Goal: Find specific page/section: Find specific page/section

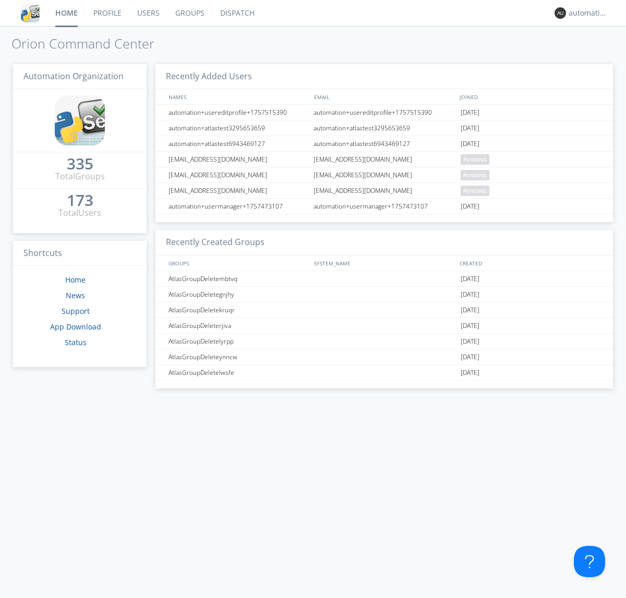
click at [236, 13] on link "Dispatch" at bounding box center [237, 13] width 50 height 26
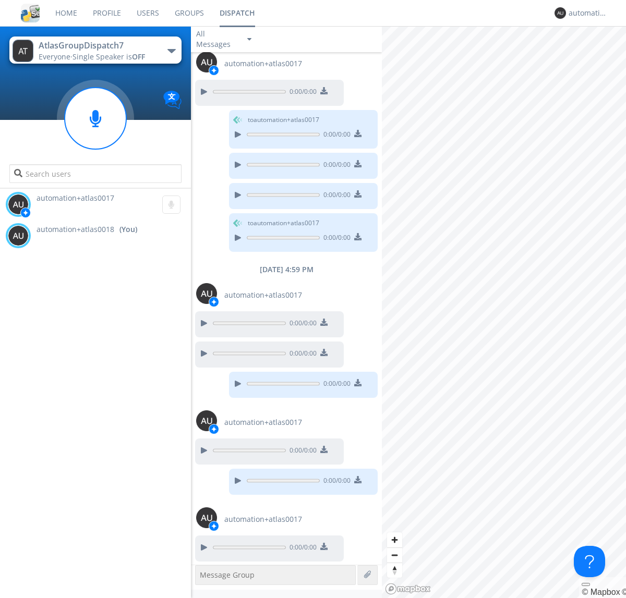
scroll to position [440, 0]
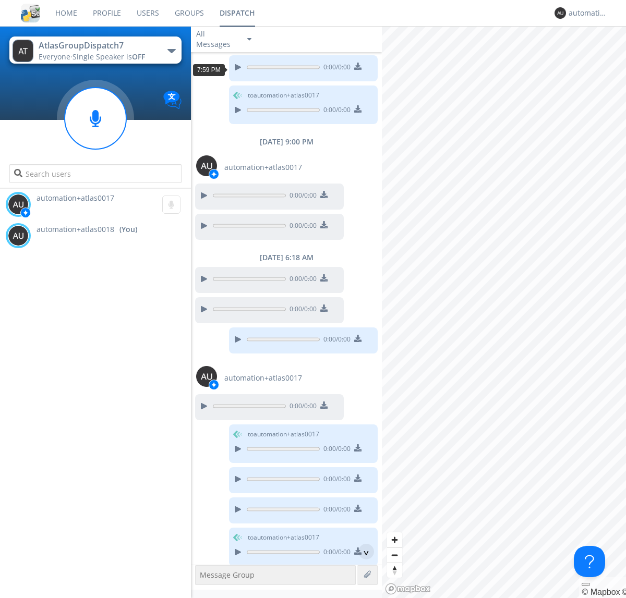
scroll to position [19, 0]
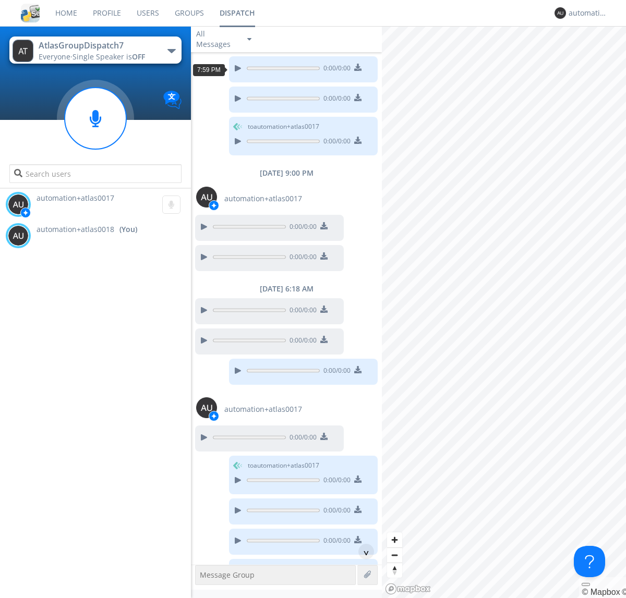
click at [362, 552] on div "^" at bounding box center [366, 552] width 16 height 16
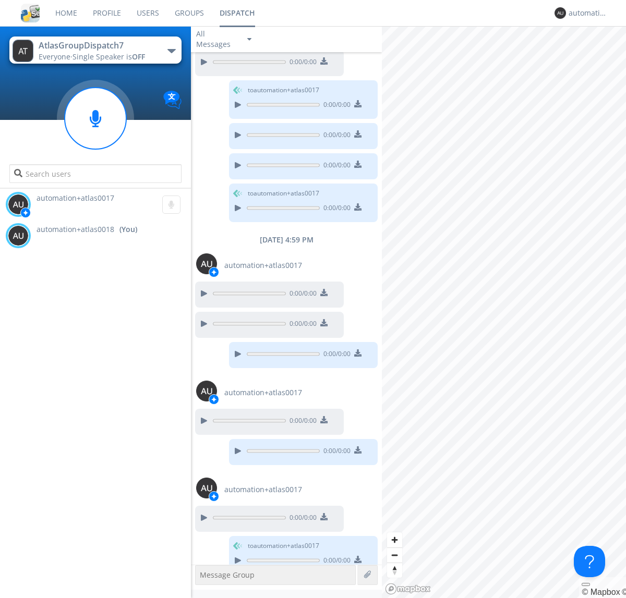
scroll to position [408, 0]
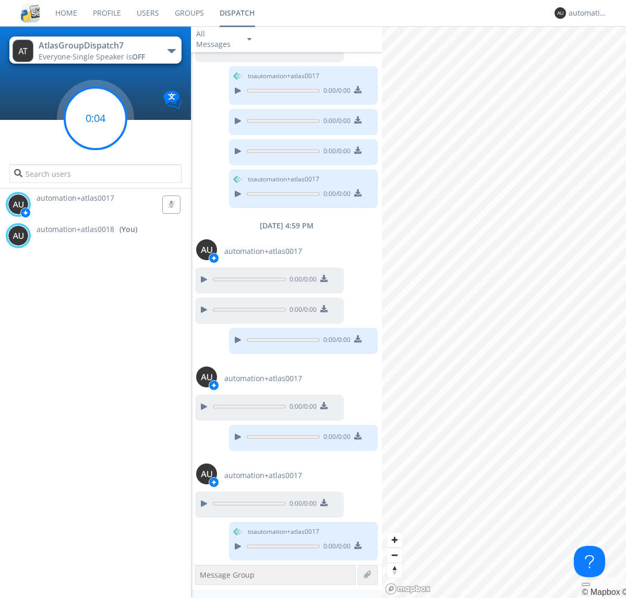
click at [95, 118] on g at bounding box center [96, 119] width 62 height 62
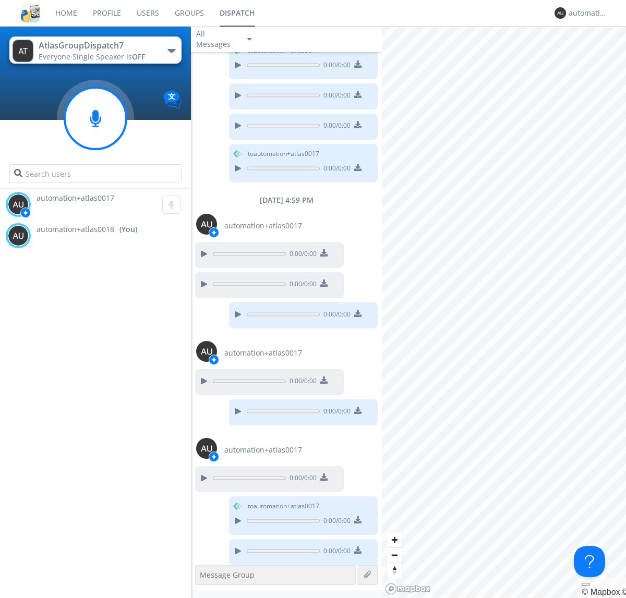
scroll to position [439, 0]
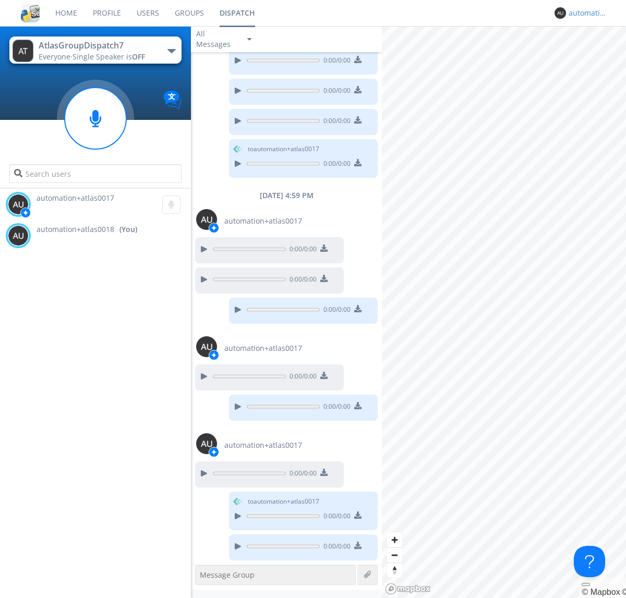
click at [585, 13] on div "automation+atlas0018" at bounding box center [588, 13] width 39 height 10
